Goal: Task Accomplishment & Management: Manage account settings

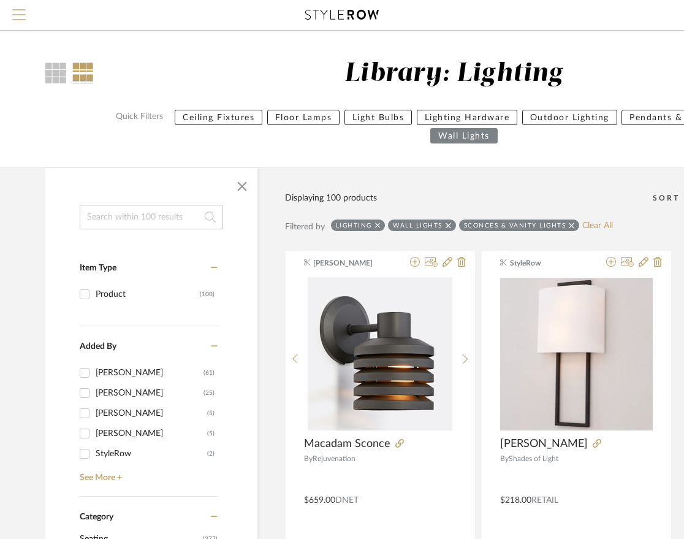
click at [22, 13] on span "Menu" at bounding box center [18, 18] width 13 height 18
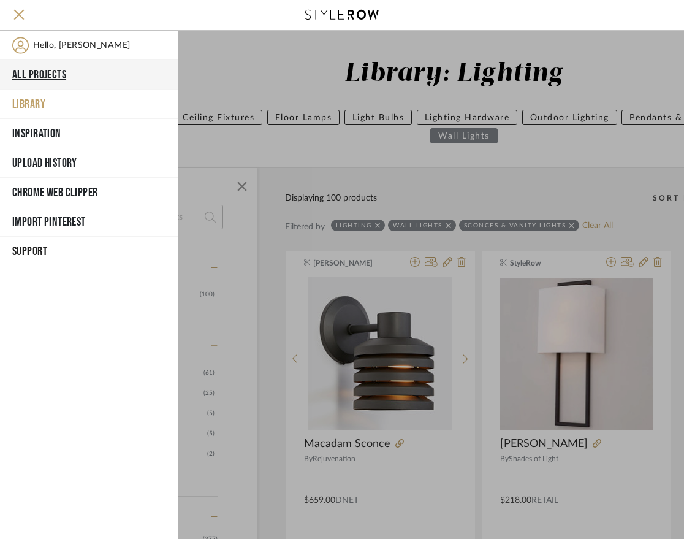
click at [50, 77] on button "All Projects" at bounding box center [89, 74] width 178 height 29
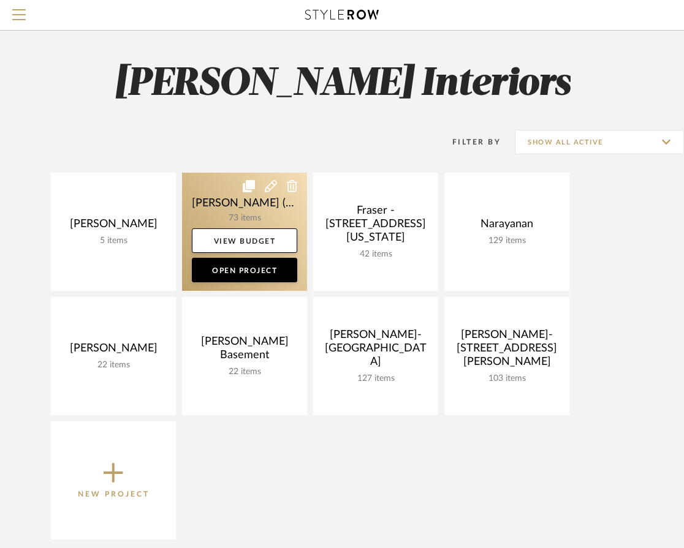
click at [222, 215] on link at bounding box center [244, 232] width 125 height 118
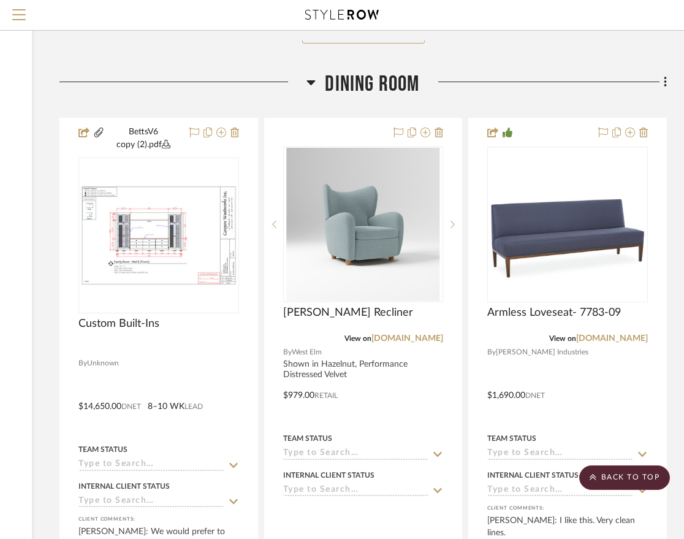
scroll to position [4405, 199]
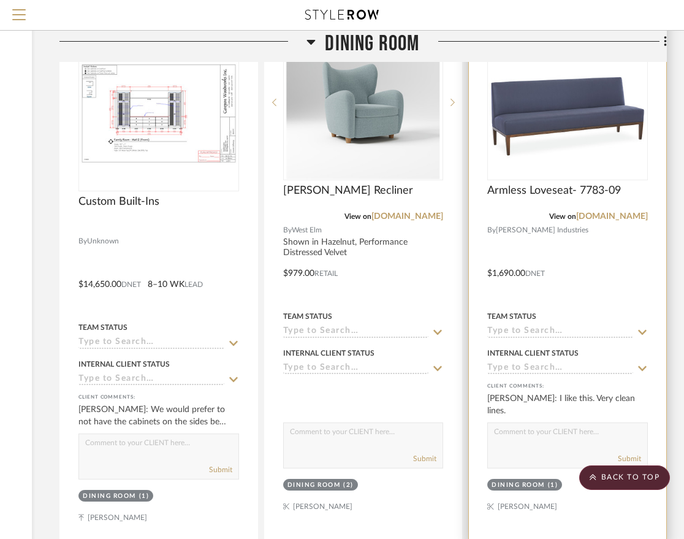
click at [561, 423] on textarea at bounding box center [567, 434] width 159 height 23
type textarea "Fabric Selected would be add'l $1400-$1640"
click at [588, 477] on div "Dining Room (1)" at bounding box center [567, 485] width 163 height 17
click at [630, 453] on button "Submit" at bounding box center [629, 458] width 23 height 11
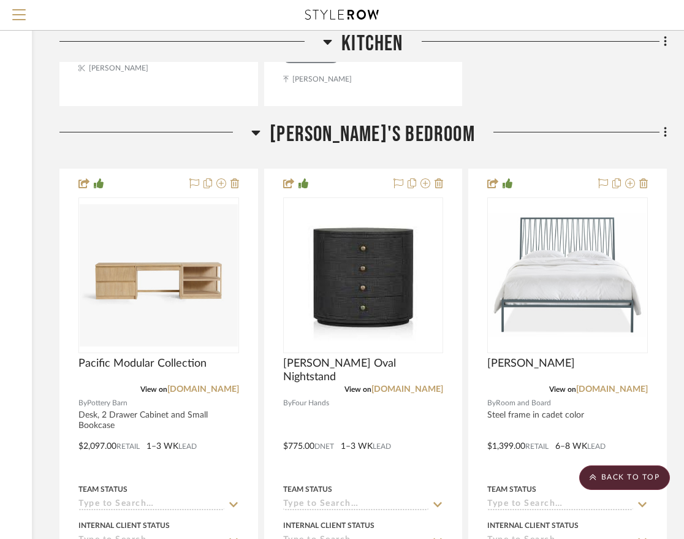
scroll to position [1067, 199]
